Goal: Check status: Check status

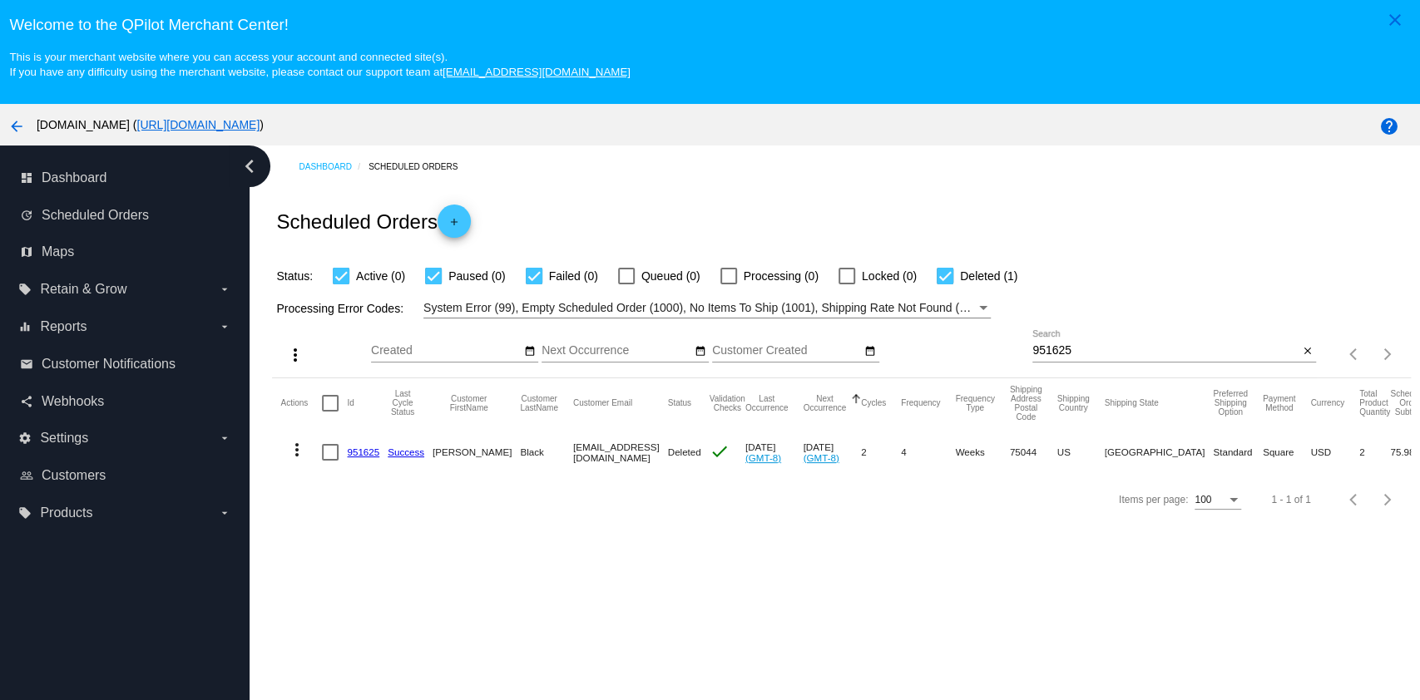
scroll to position [105, 0]
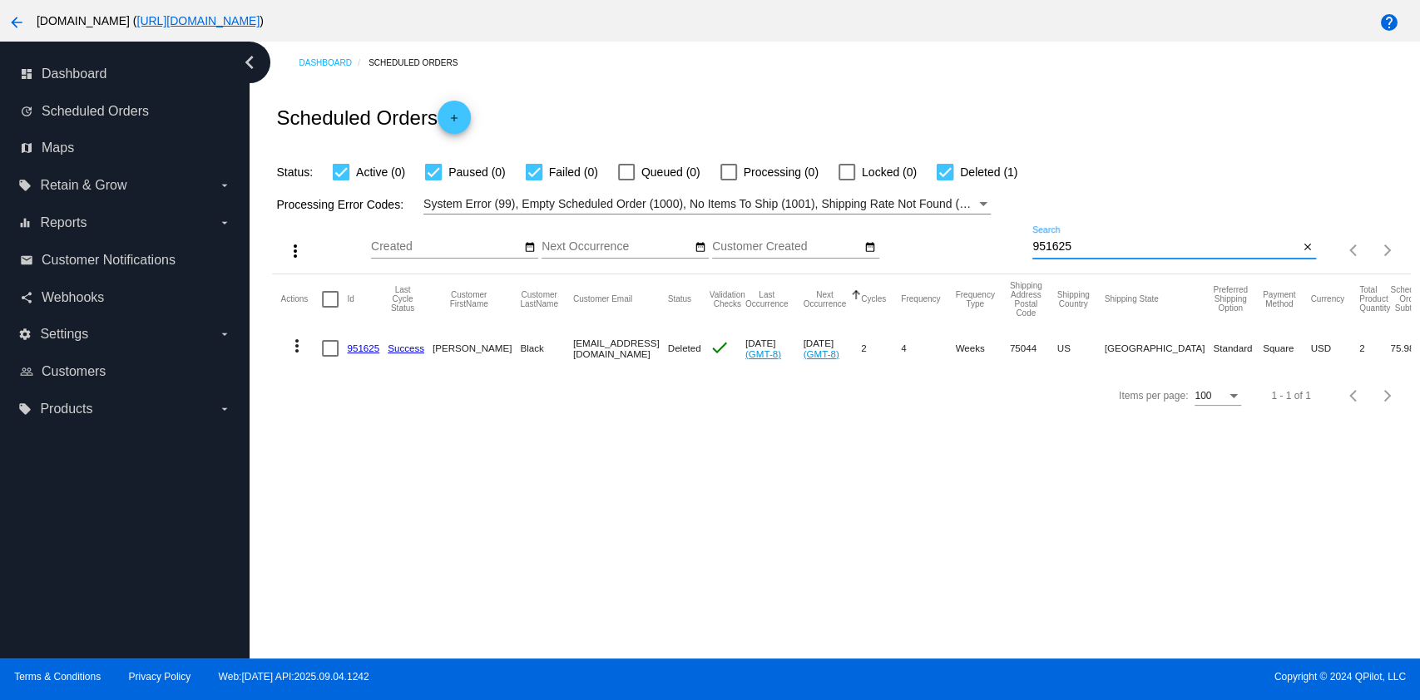
click at [1106, 245] on input "951625" at bounding box center [1165, 246] width 266 height 13
paste input "[EMAIL_ADDRESS][DOMAIN_NAME]"
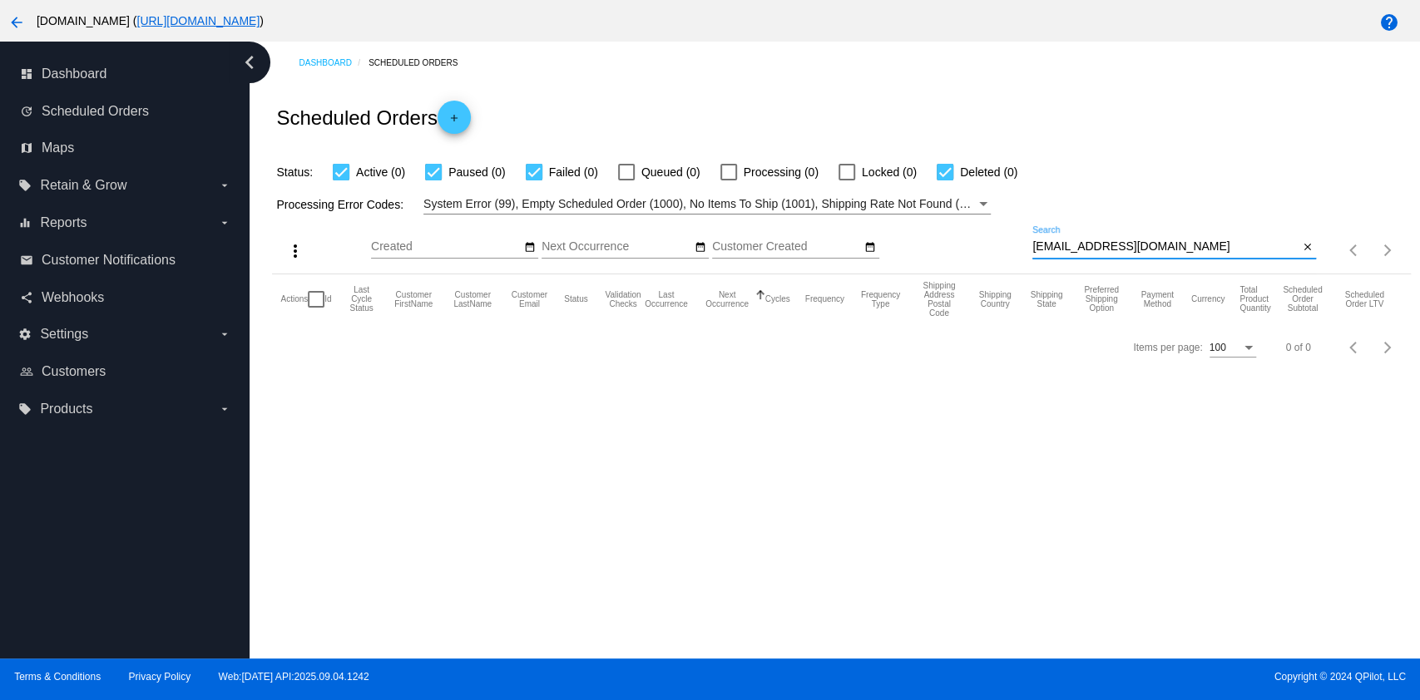
click at [1083, 241] on input "[EMAIL_ADDRESS][DOMAIN_NAME]" at bounding box center [1165, 246] width 266 height 13
click at [1140, 250] on input "[EMAIL_ADDRESS][DOMAIN_NAME]" at bounding box center [1165, 246] width 266 height 13
click at [1141, 249] on input "[EMAIL_ADDRESS][DOMAIN_NAME]" at bounding box center [1165, 246] width 266 height 13
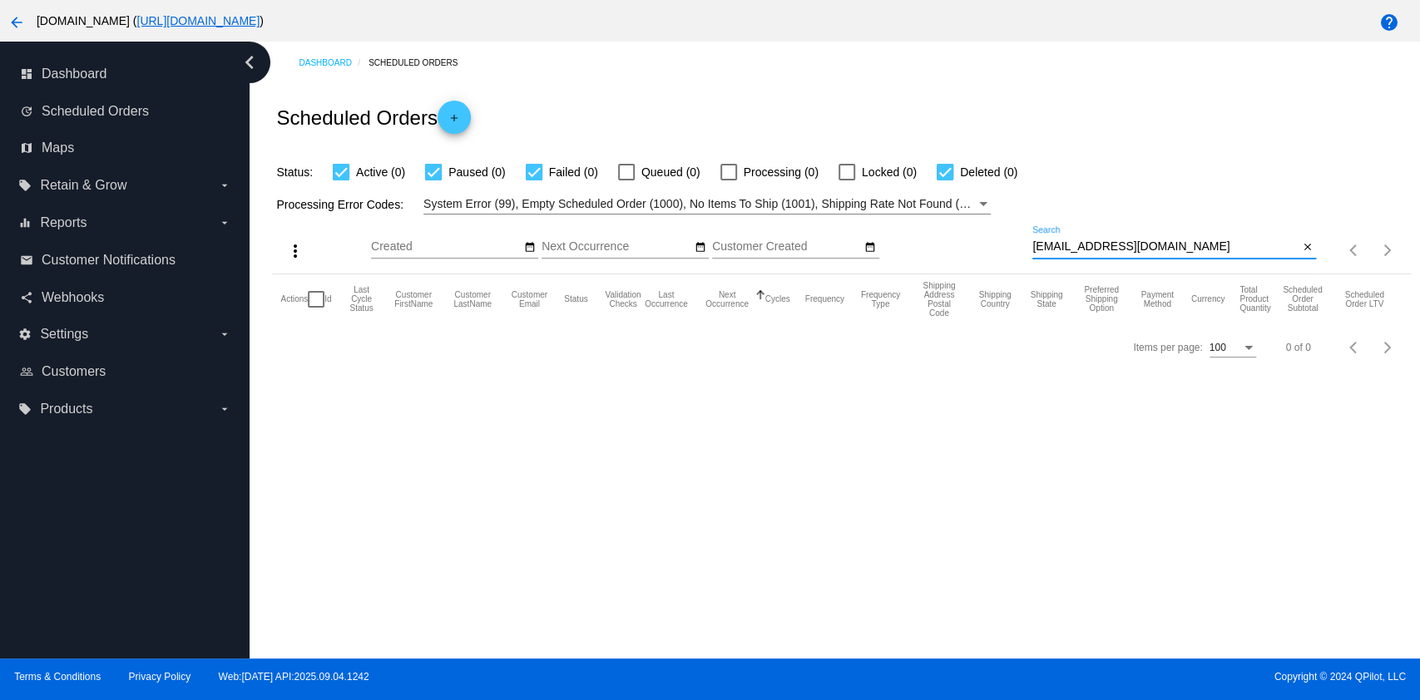
click at [1141, 249] on input "[EMAIL_ADDRESS][DOMAIN_NAME]" at bounding box center [1165, 246] width 266 height 13
paste input "951625"
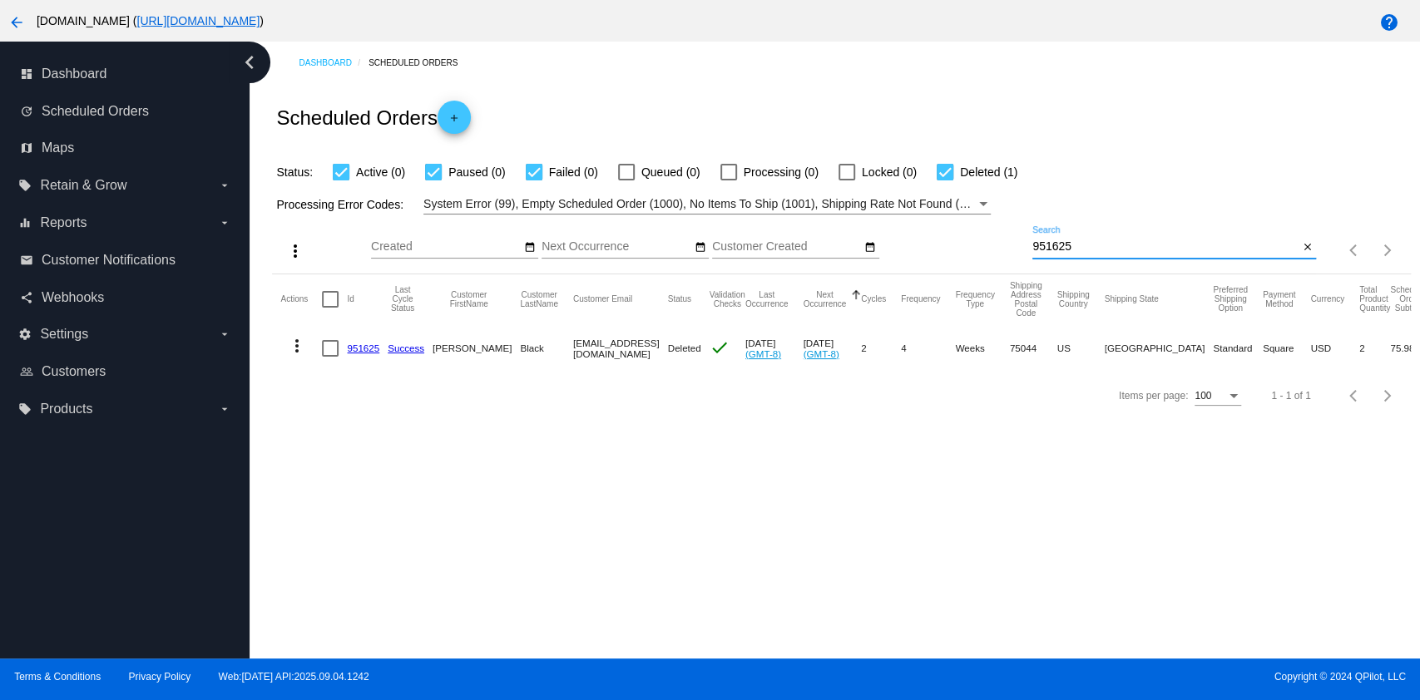
type input "951625"
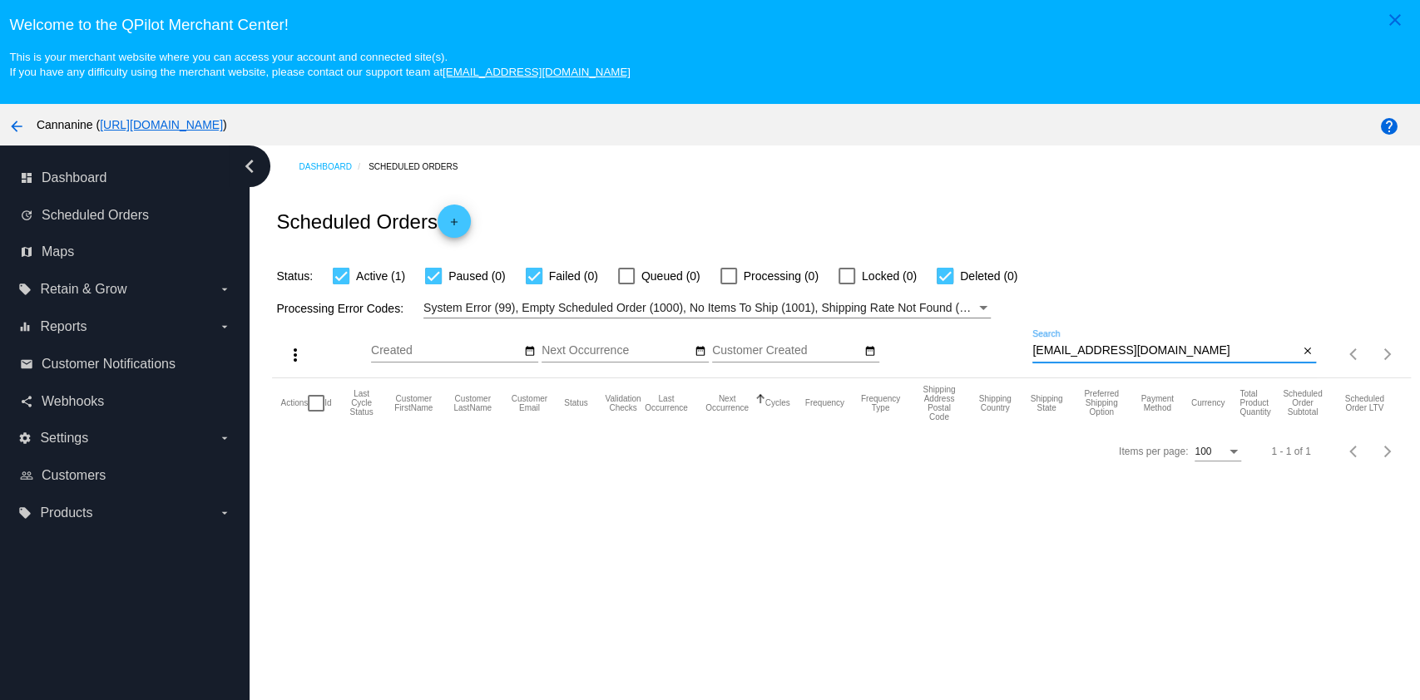
click at [1146, 349] on input "[EMAIL_ADDRESS][DOMAIN_NAME]" at bounding box center [1165, 350] width 266 height 13
click at [1146, 349] on input "sapphicsigns@gmail.com" at bounding box center [1165, 350] width 266 height 13
paste input "jfrybrew@yahoo"
type input "[EMAIL_ADDRESS][DOMAIN_NAME]"
